Goal: Check status

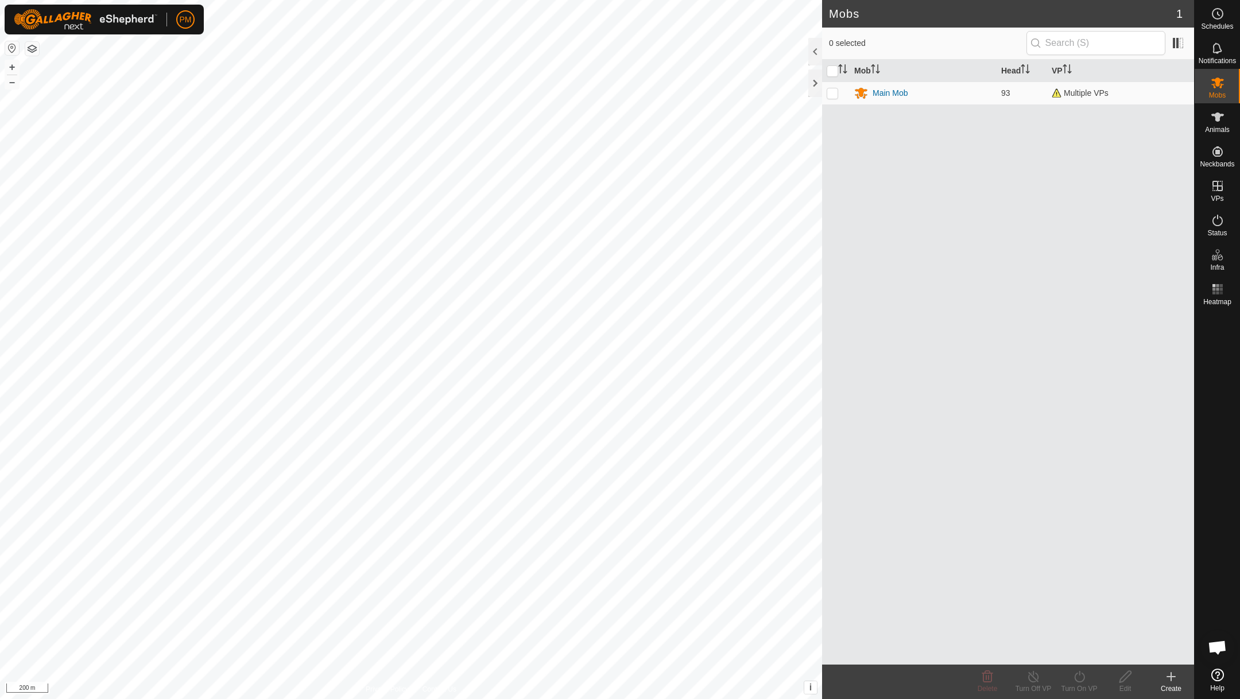
scroll to position [493, 0]
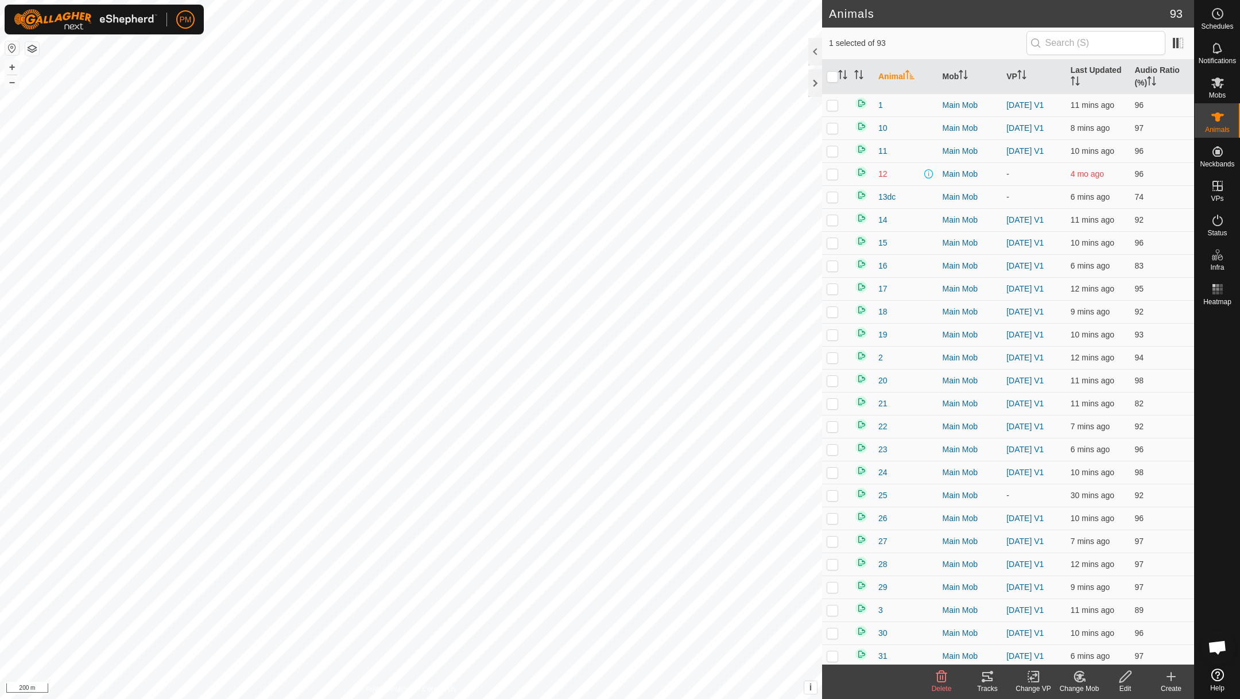
click at [982, 679] on icon at bounding box center [988, 677] width 14 height 14
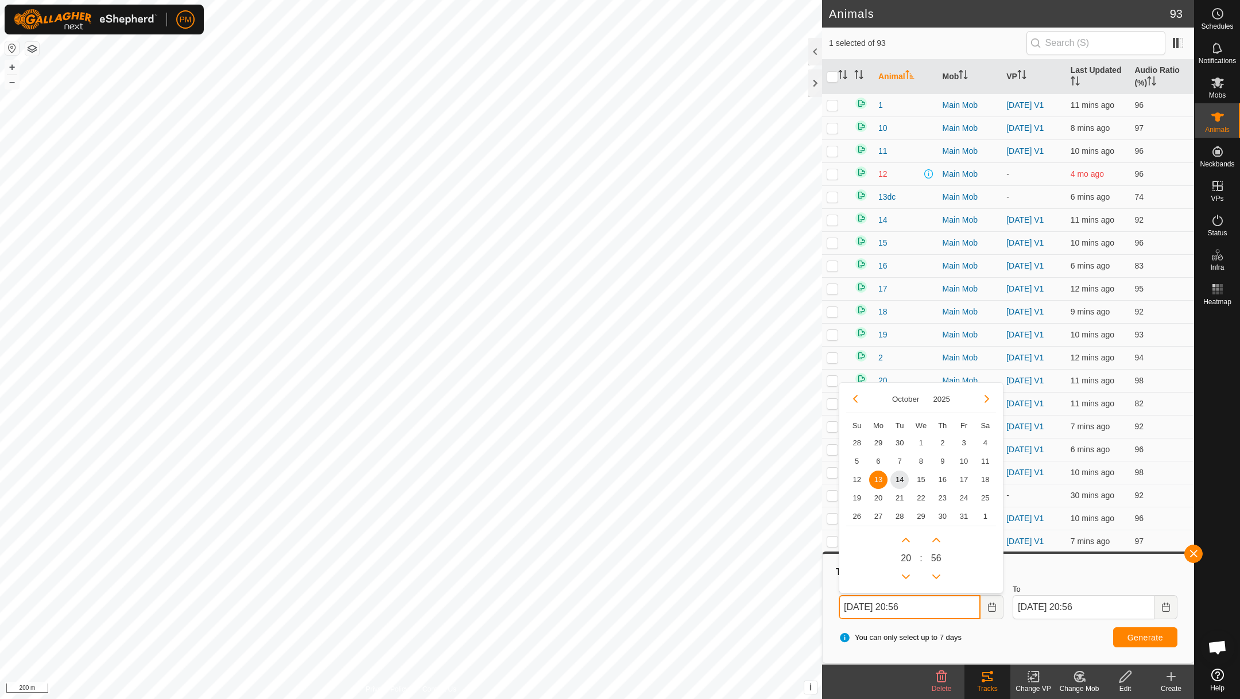
click at [942, 605] on input "13 Oct, 2025 20:56" at bounding box center [910, 607] width 142 height 24
click at [901, 474] on span "14" at bounding box center [900, 479] width 18 height 18
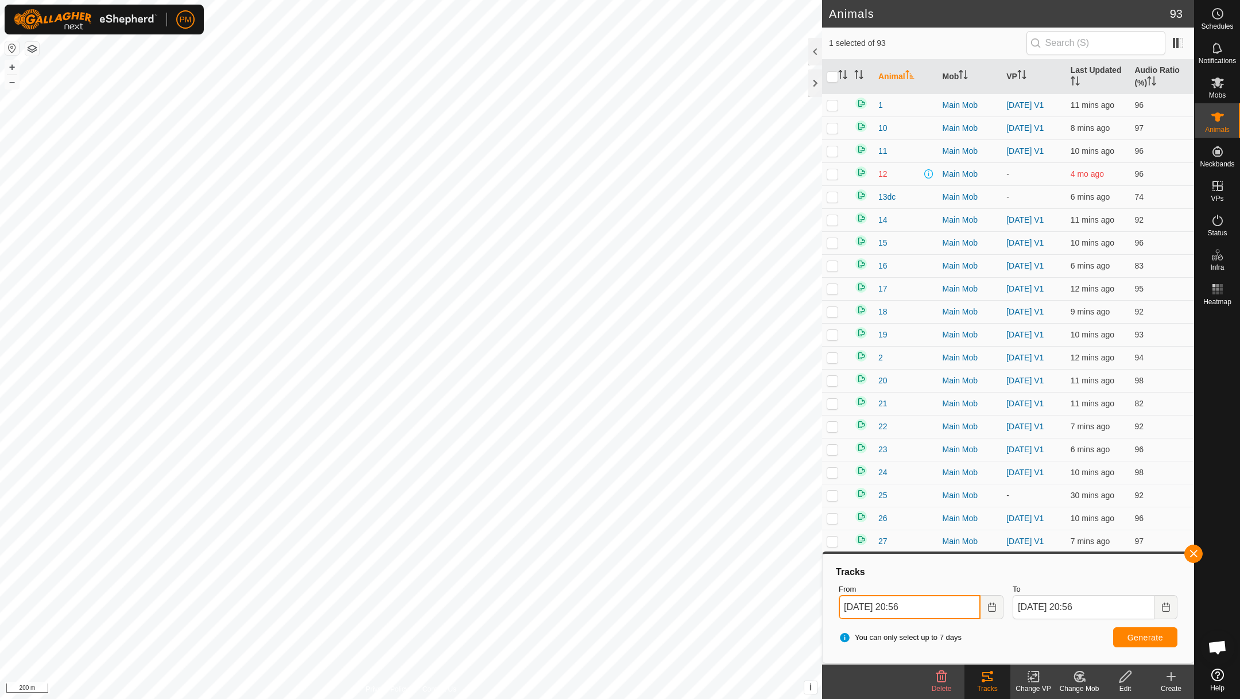
click at [935, 615] on input "14 Oct, 2025 20:56" at bounding box center [910, 607] width 142 height 24
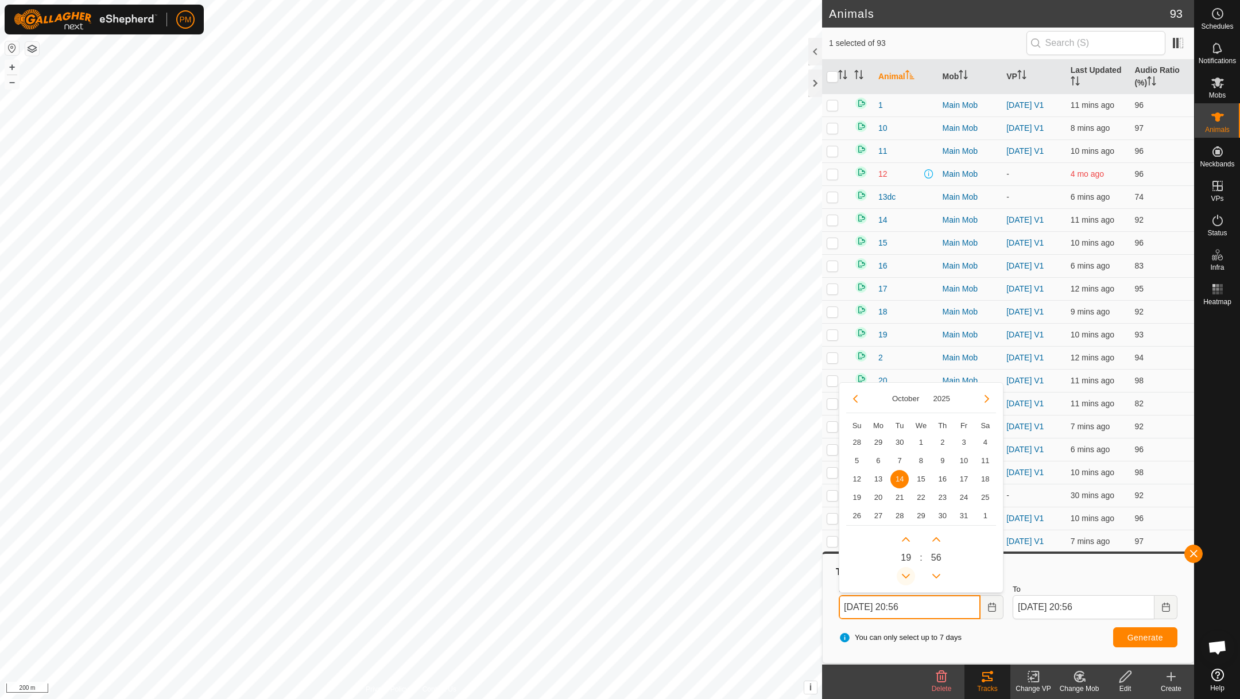
click at [905, 579] on button "Previous Hour" at bounding box center [906, 576] width 18 height 18
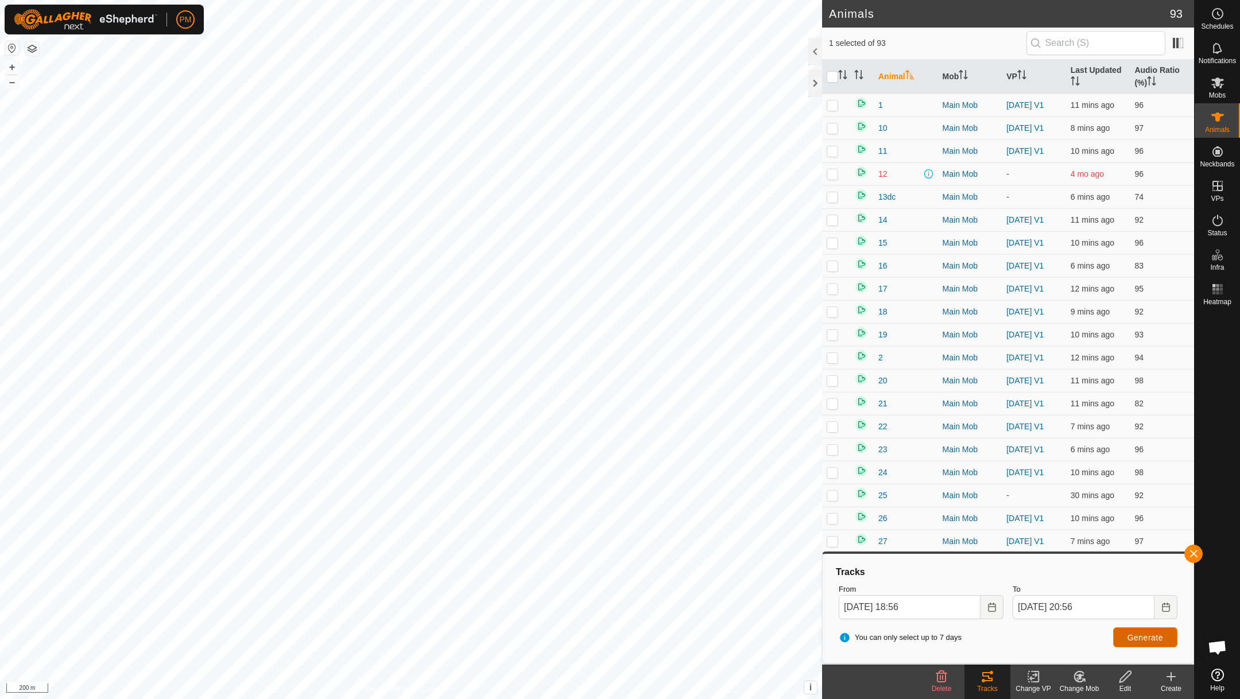
click at [1131, 633] on span "Generate" at bounding box center [1146, 637] width 36 height 9
click at [988, 599] on button "Choose Date" at bounding box center [992, 607] width 23 height 24
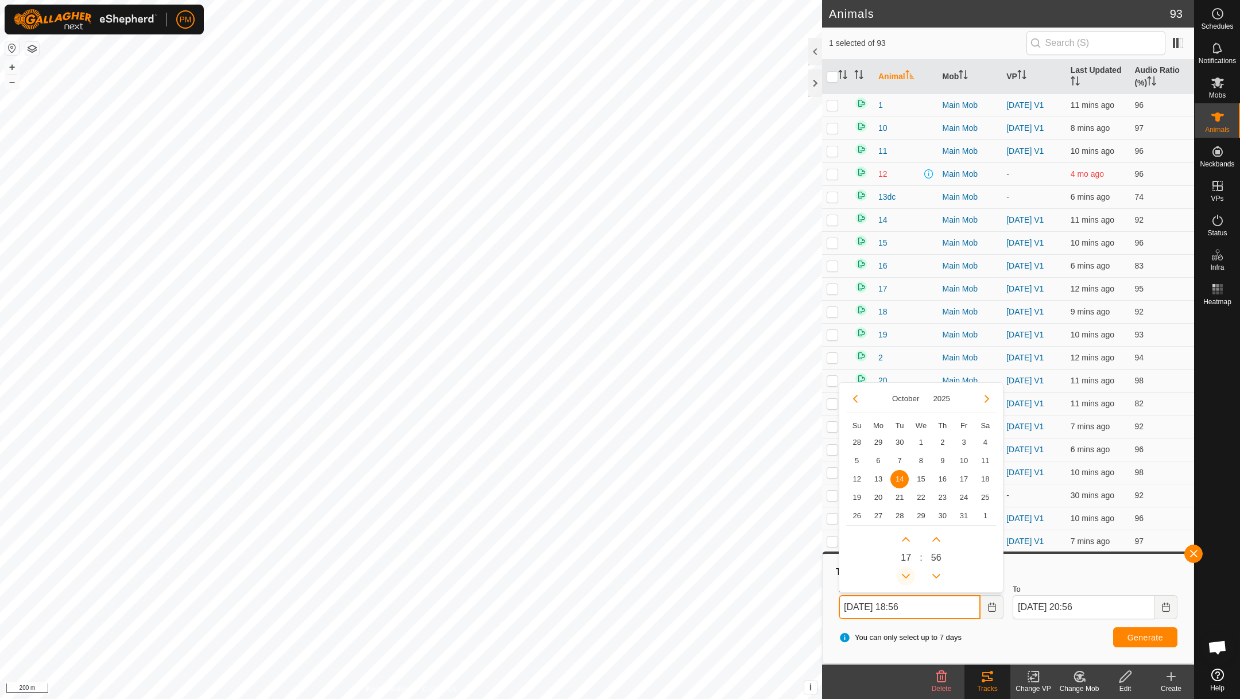
click at [905, 580] on button "Previous Hour" at bounding box center [906, 576] width 18 height 18
type input "14 Oct, 2025 17:56"
click at [1148, 636] on span "Generate" at bounding box center [1146, 637] width 36 height 9
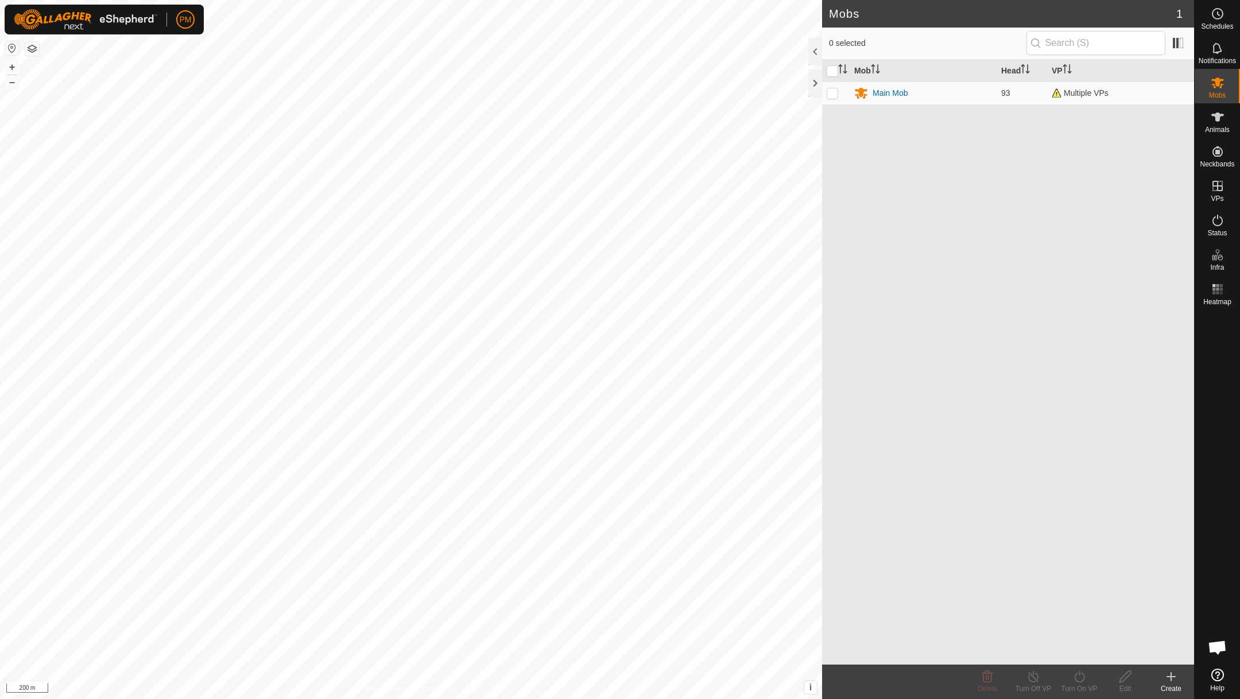
scroll to position [493, 0]
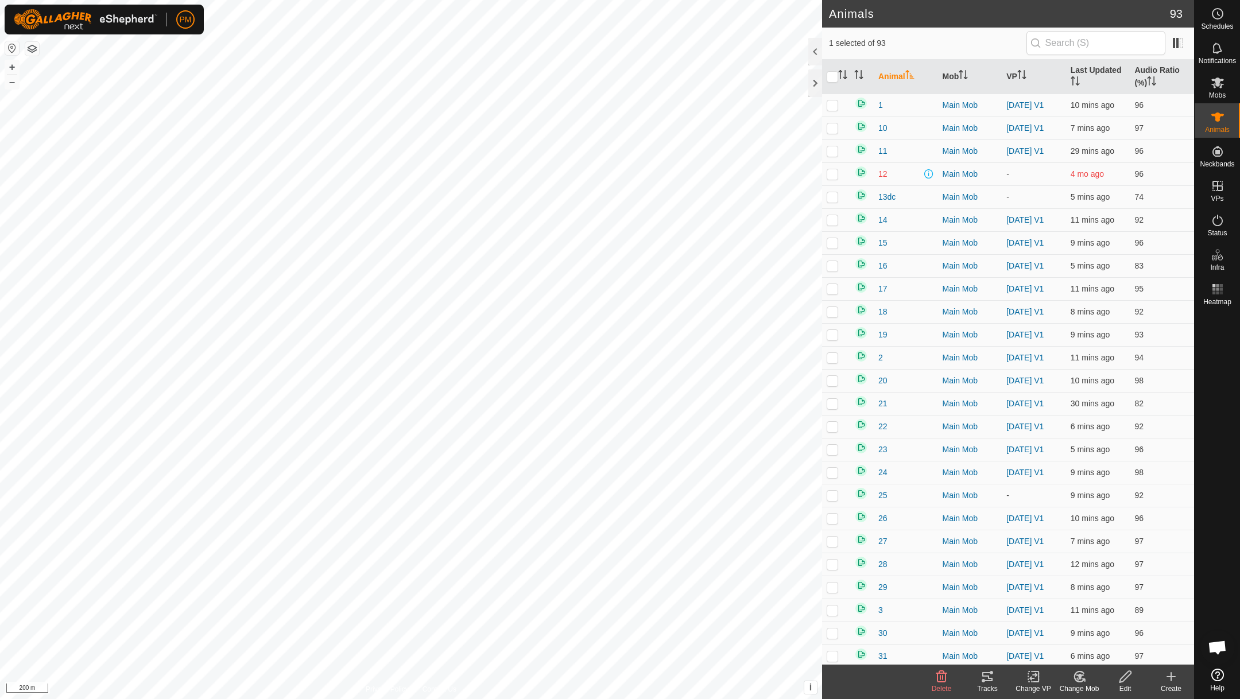
click at [984, 676] on icon at bounding box center [987, 676] width 10 height 9
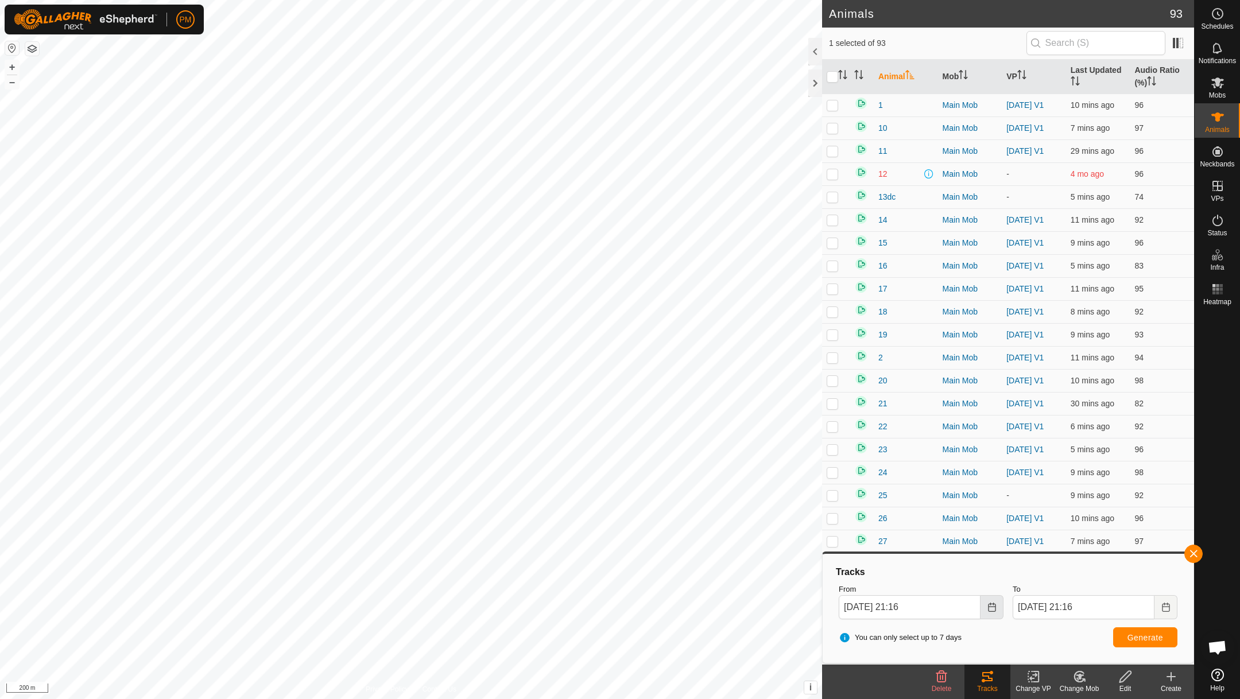
click at [993, 609] on icon "Choose Date" at bounding box center [992, 607] width 9 height 9
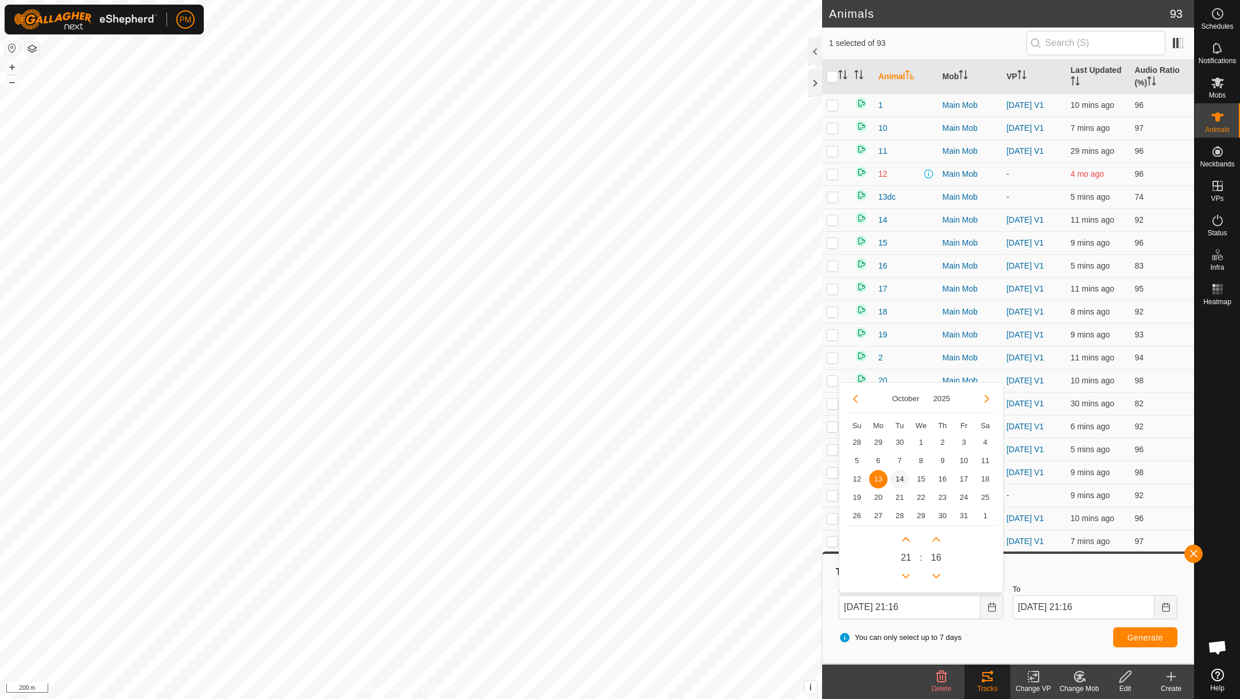
click at [898, 479] on span "14" at bounding box center [900, 479] width 18 height 18
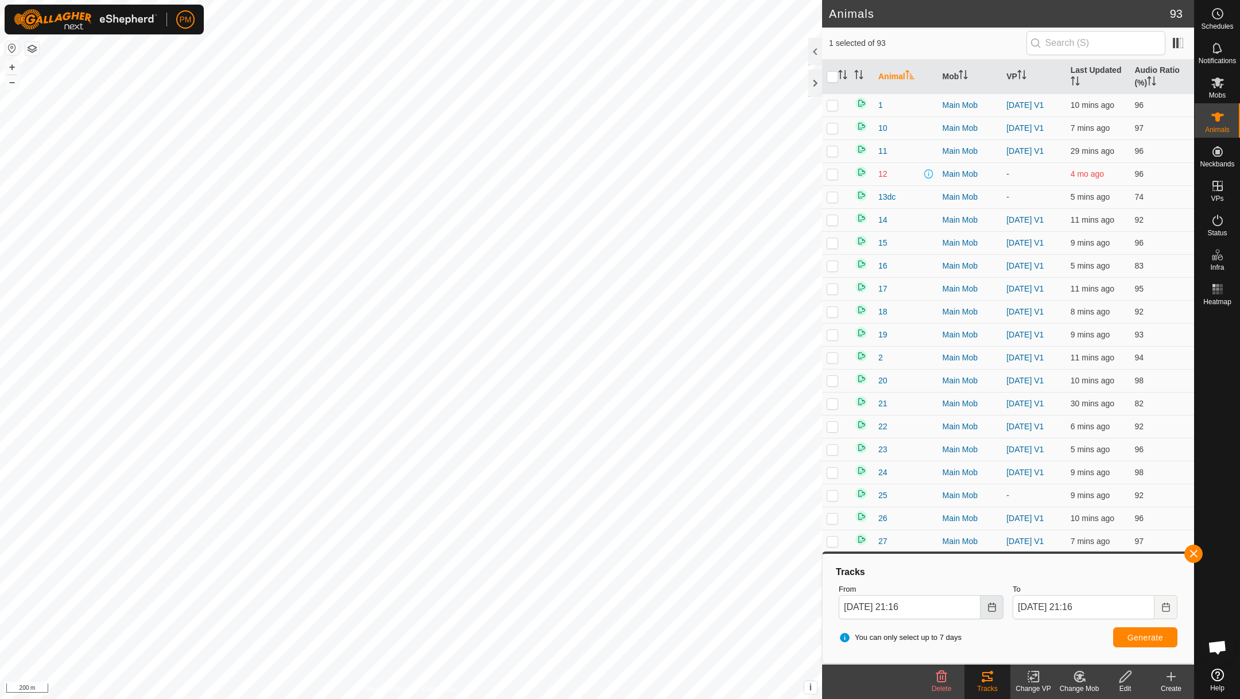
click at [990, 606] on icon "Choose Date" at bounding box center [991, 607] width 7 height 9
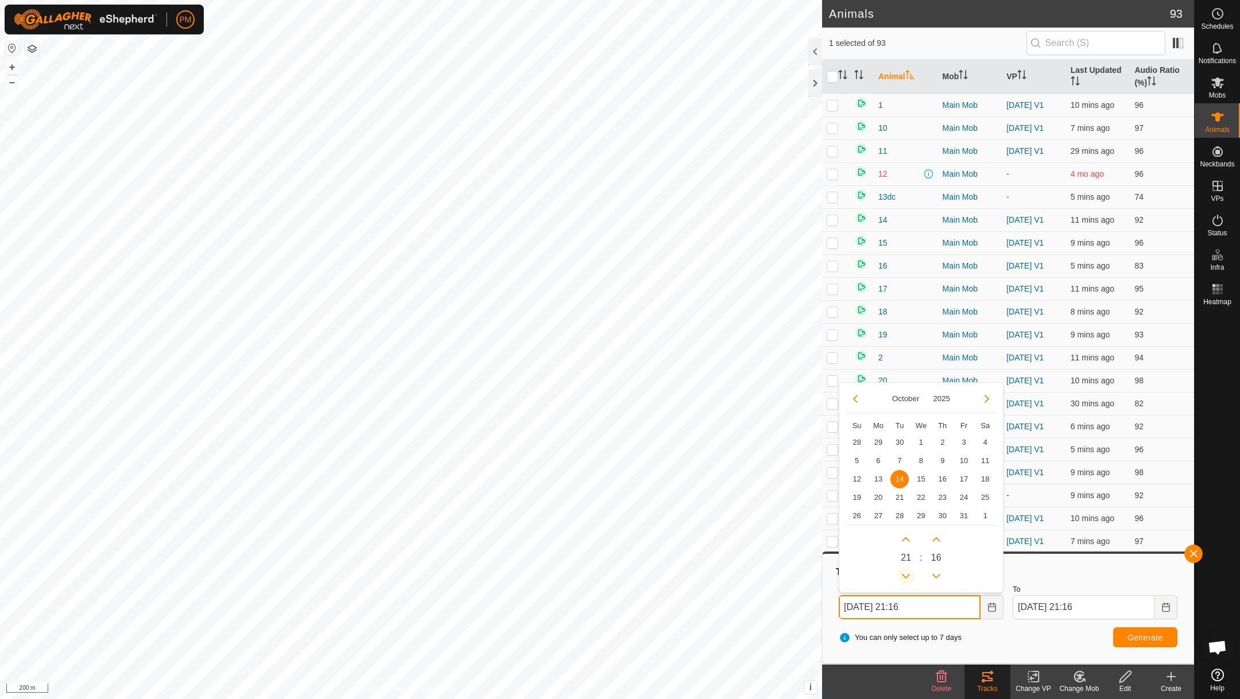
click at [906, 572] on button "Previous Hour" at bounding box center [906, 576] width 18 height 18
type input "[DATE] 20:16"
click at [1132, 634] on span "Generate" at bounding box center [1146, 637] width 36 height 9
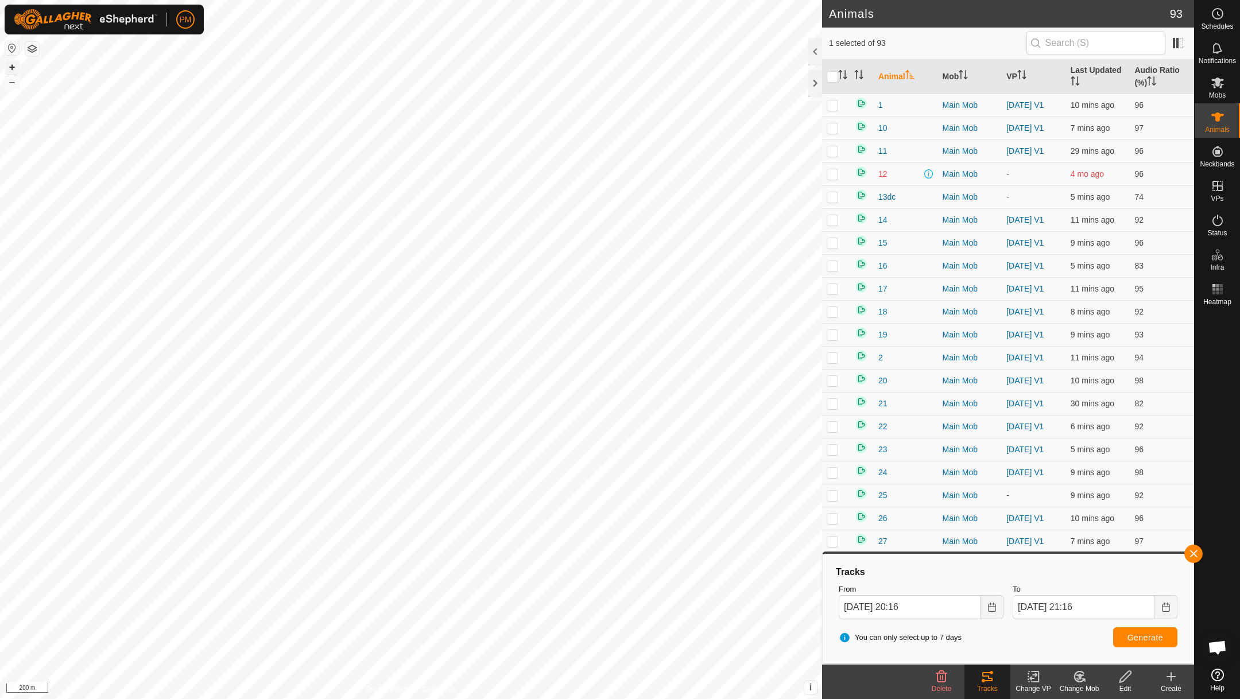
click at [13, 64] on button "+" at bounding box center [12, 67] width 14 height 14
click at [12, 64] on button "+" at bounding box center [12, 67] width 14 height 14
